Goal: Information Seeking & Learning: Learn about a topic

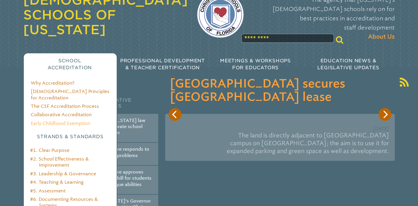
scroll to position [31, 0]
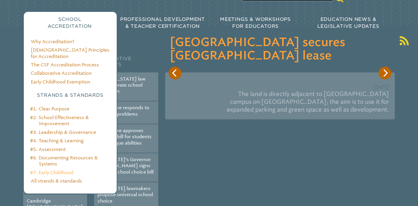
click at [54, 170] on link "#7. Early Childhood" at bounding box center [51, 173] width 43 height 6
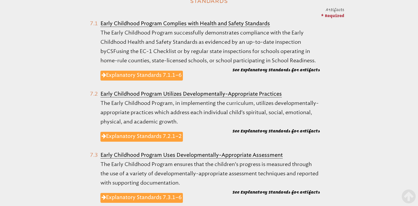
scroll to position [283, 0]
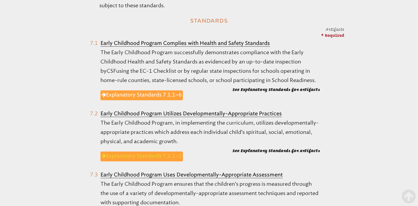
click at [146, 157] on link "Explanatory Standards 7.2.1–2" at bounding box center [141, 157] width 82 height 10
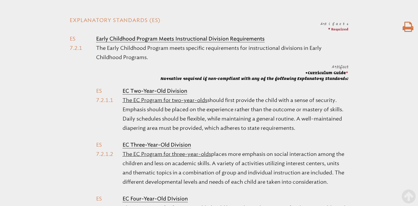
scroll to position [224, 0]
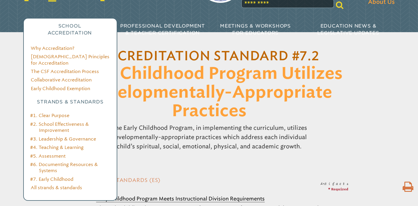
scroll to position [64, 0]
click at [59, 177] on link "#7. Early Childhood" at bounding box center [51, 180] width 43 height 6
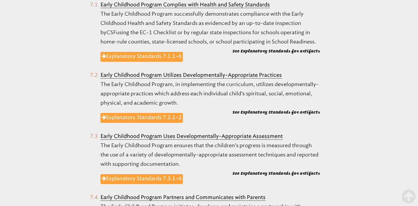
scroll to position [323, 0]
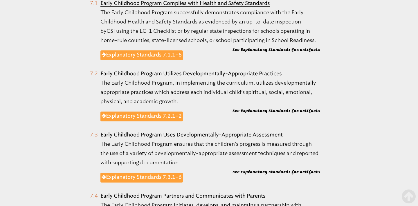
click at [266, 112] on b "See Explanatory Standards for artifacts" at bounding box center [275, 110] width 87 height 5
click at [245, 109] on b "See Explanatory Standards for artifacts" at bounding box center [275, 110] width 87 height 5
click at [161, 114] on link "Explanatory Standards 7.2.1–2" at bounding box center [141, 117] width 82 height 10
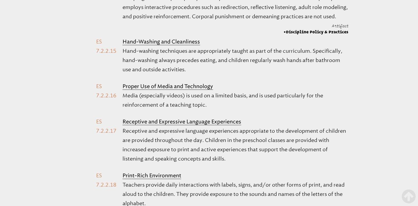
scroll to position [1186, 0]
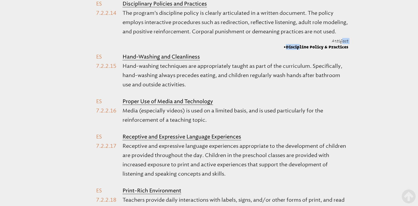
drag, startPoint x: 292, startPoint y: 55, endPoint x: 315, endPoint y: 50, distance: 23.8
click at [315, 50] on span "Artifact Discipline Policy & Practices" at bounding box center [315, 44] width 65 height 12
click at [242, 36] on p "The program’s discipline policy is clearly articulated in a written document. T…" at bounding box center [235, 22] width 226 height 28
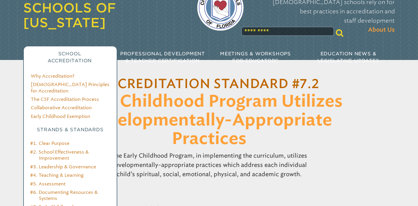
scroll to position [40, 0]
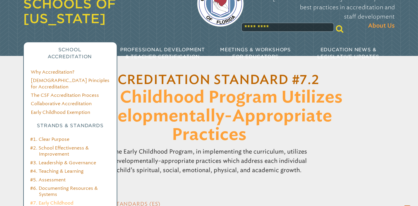
click at [55, 200] on link "#7. Early Childhood" at bounding box center [51, 203] width 43 height 6
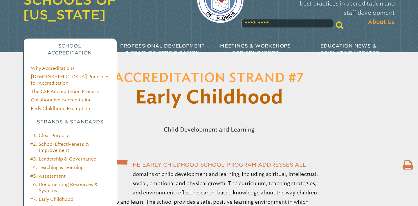
scroll to position [54, 0]
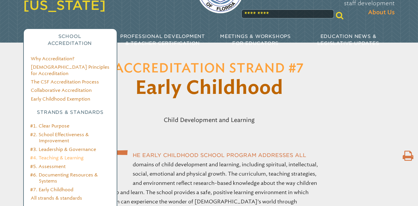
click at [60, 155] on link "#4. Teaching & Learning" at bounding box center [56, 158] width 53 height 6
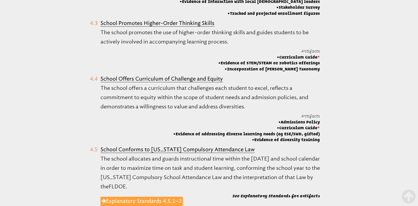
scroll to position [479, 0]
